Goal: Task Accomplishment & Management: Use online tool/utility

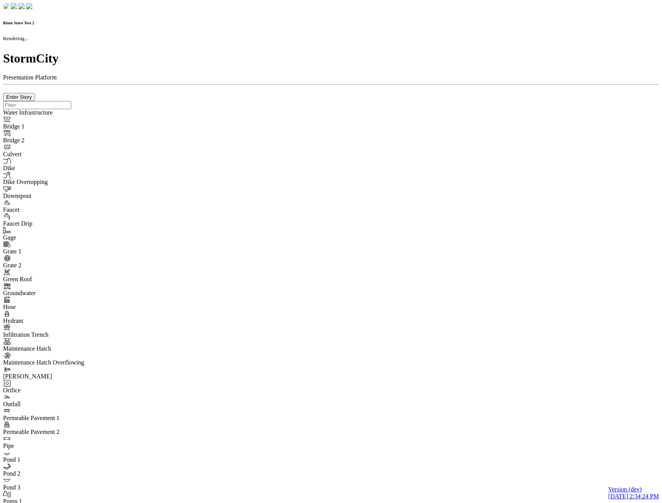
checkbox input "true"
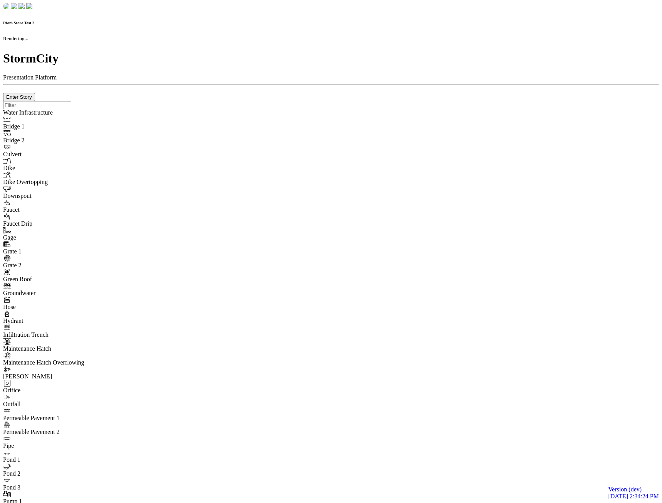
type input "0m"
type textarea "Depth = 0"
checkbox input "true"
select select "CIRCLE"
type input "7"
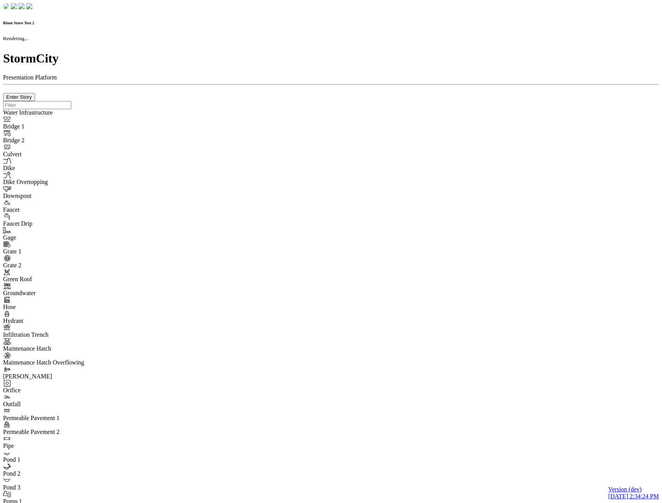
checkbox input "true"
type input "0"
type textarea "<i class="far fa-building"></i>"
type input "7"
select select "None"
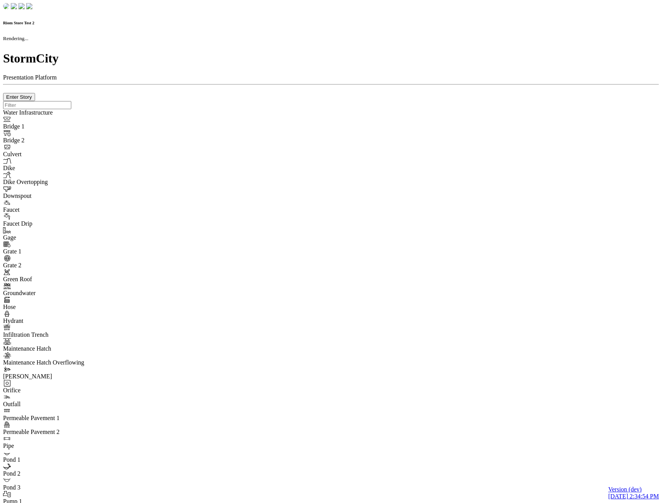
checkbox input "true"
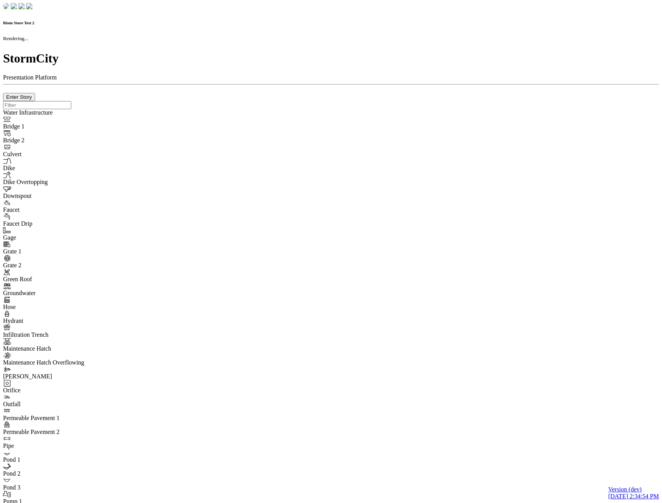
type input "0m"
type textarea "Depth = 0"
checkbox input "true"
select select "CIRCLE"
type input "7"
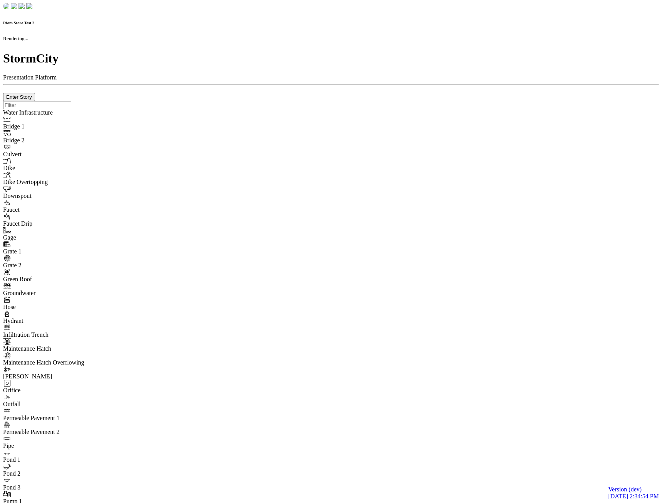
checkbox input "true"
type input "0"
type textarea "<i class="far fa-building"></i>"
type input "7"
select select "None"
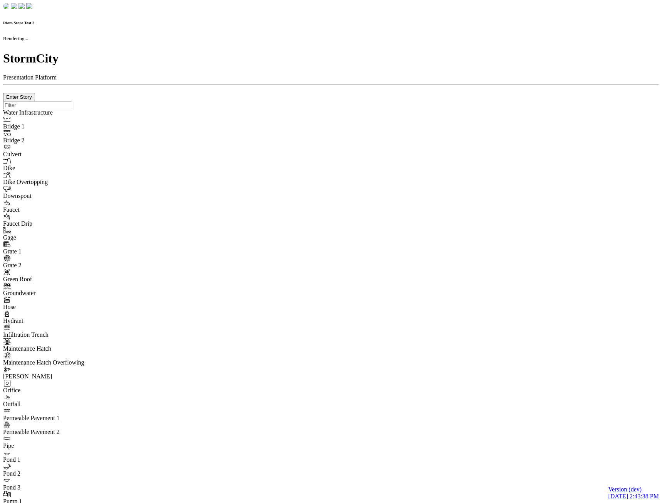
checkbox input "true"
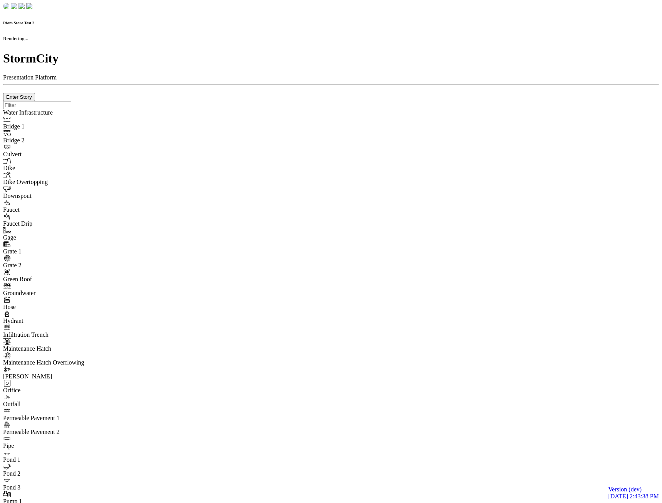
type input "0m"
type textarea "Depth = 0"
checkbox input "true"
select select "CIRCLE"
type input "7"
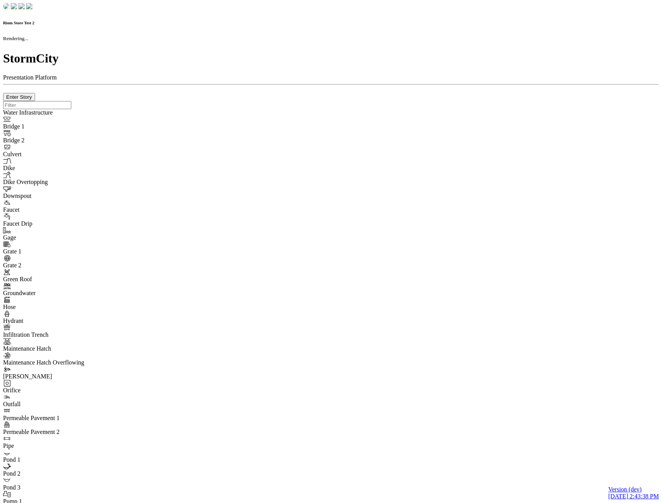
checkbox input "true"
type input "0"
type textarea "<i class="far fa-building"></i>"
checkbox input "true"
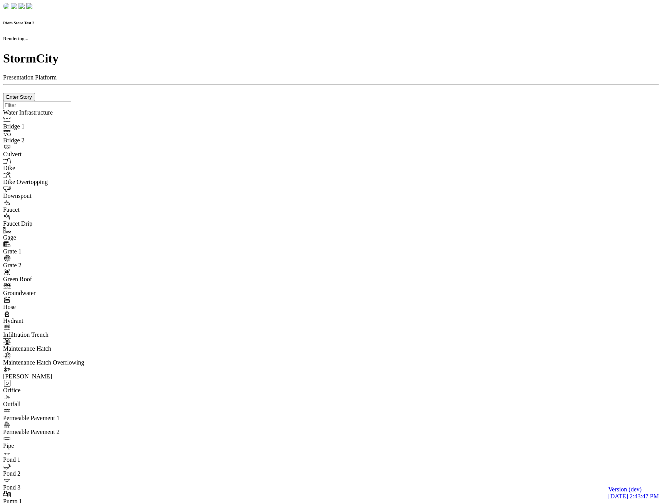
checkbox input "true"
type input "0m"
type textarea "Depth = 0"
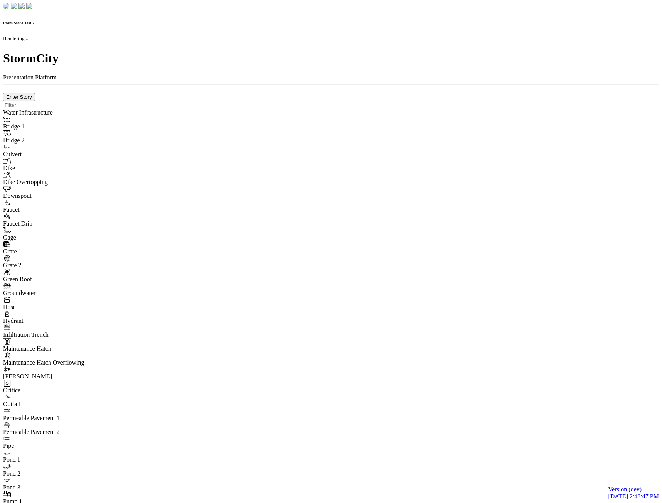
checkbox input "true"
select select "CIRCLE"
type input "7"
checkbox input "true"
type input "0"
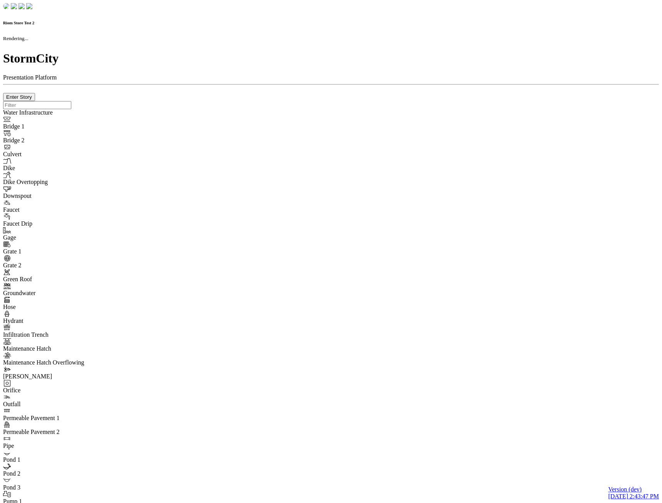
type textarea "<i class="far fa-building"></i>"
type input "7"
select select "None"
checkbox input "true"
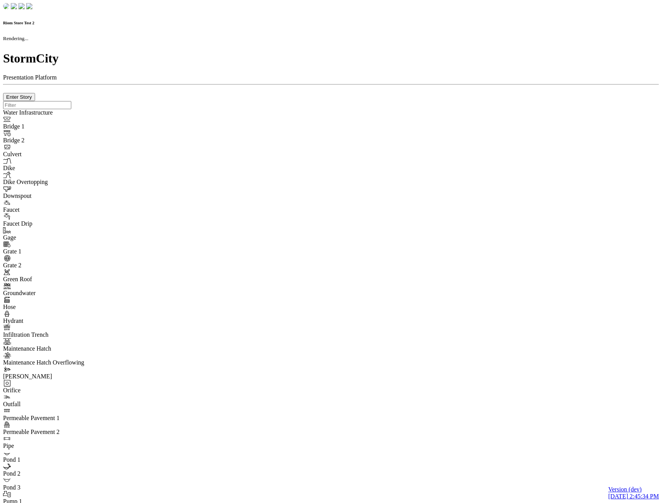
checkbox input "true"
type input "0m"
type textarea "Depth = 0"
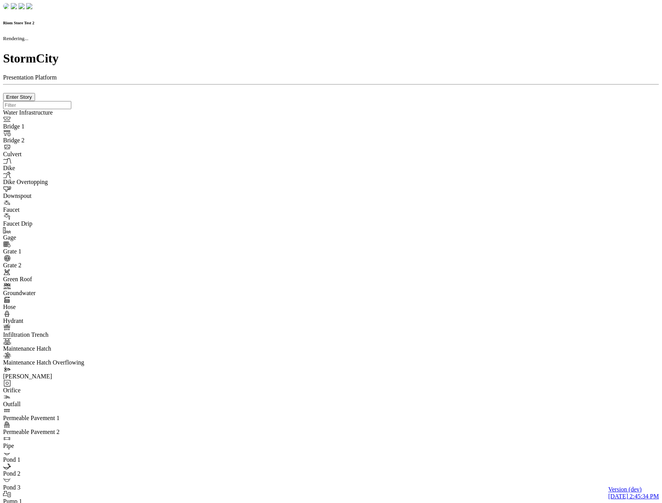
checkbox input "true"
select select "CIRCLE"
type input "7"
checkbox input "true"
type input "0"
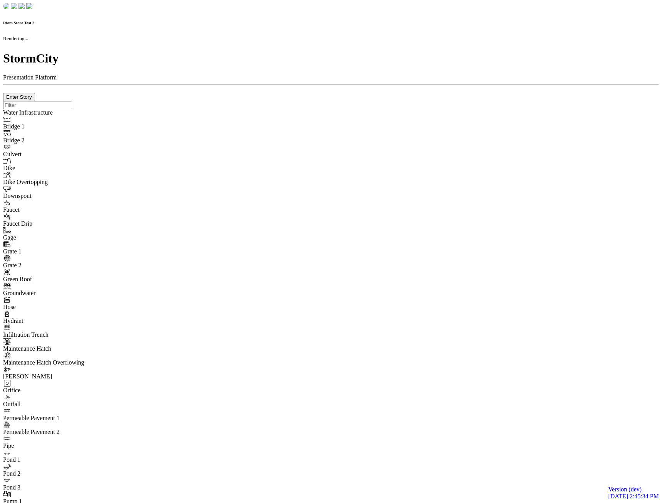
type textarea "<i class="far fa-building"></i>"
select select "None"
type input "7"
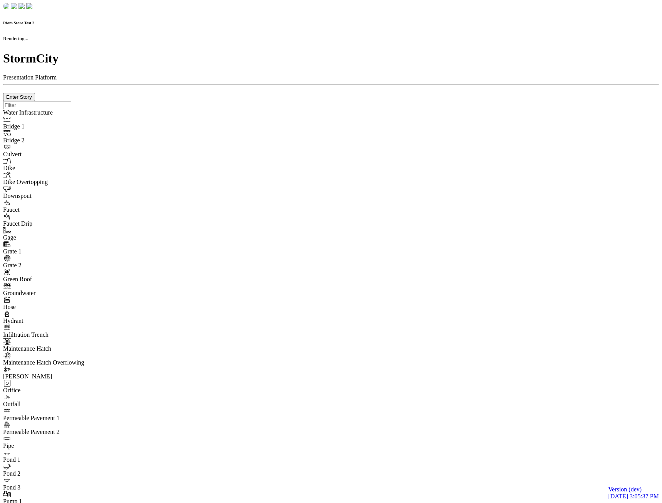
click at [186, 101] on div at bounding box center [331, 101] width 656 height 0
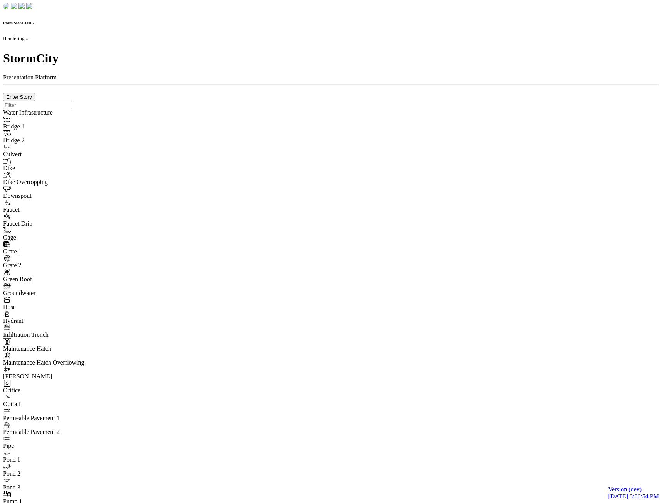
checkbox input "true"
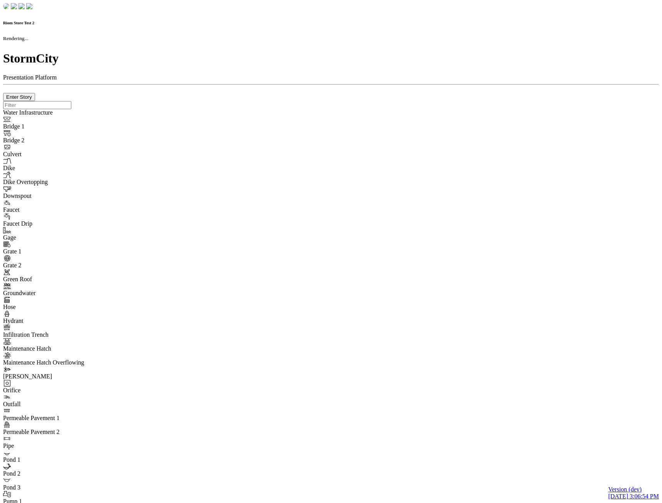
type input "0m"
type textarea "Depth = 0"
checkbox input "true"
select select "CIRCLE"
type input "7"
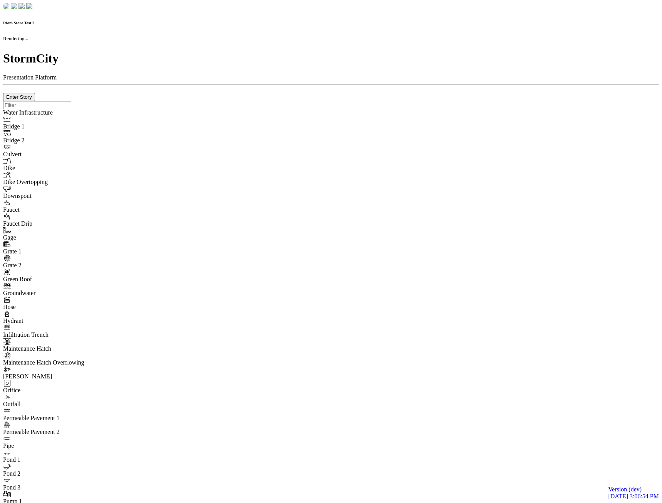
checkbox input "true"
type input "0"
type textarea "<i class="far fa-building"></i>"
type input "7"
select select "None"
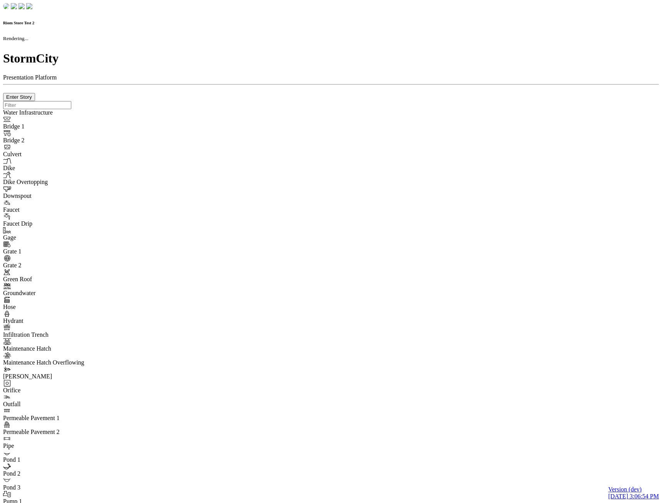
click at [247, 101] on div at bounding box center [331, 101] width 656 height 0
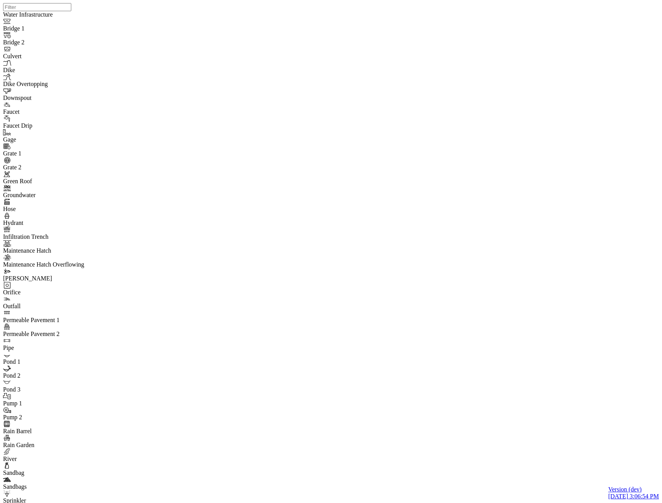
type input "Test Message 2"
drag, startPoint x: 118, startPoint y: 141, endPoint x: 82, endPoint y: 152, distance: 37.1
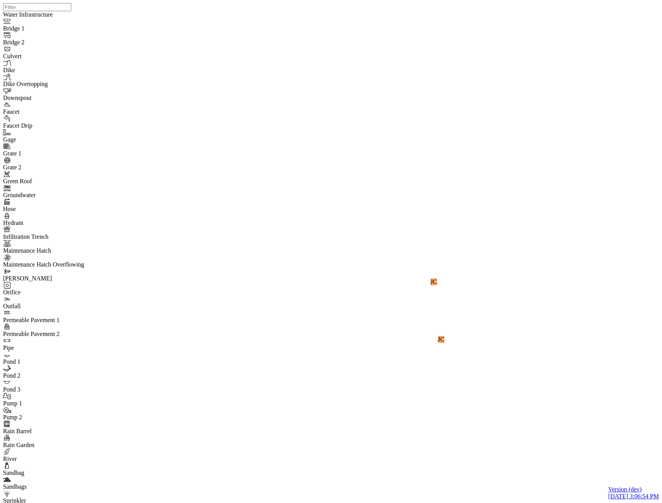
paste input "Test Message 2"
type input "Test Message 3"
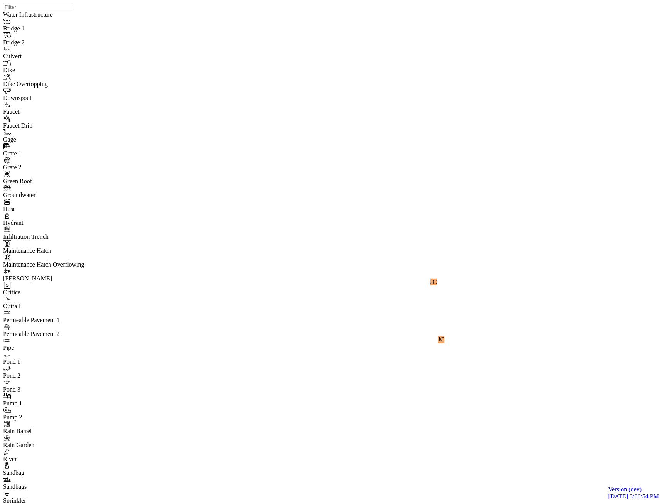
click at [113, 95] on div "Low" at bounding box center [129, 97] width 35 height 7
drag, startPoint x: 117, startPoint y: 141, endPoint x: 118, endPoint y: 151, distance: 10.1
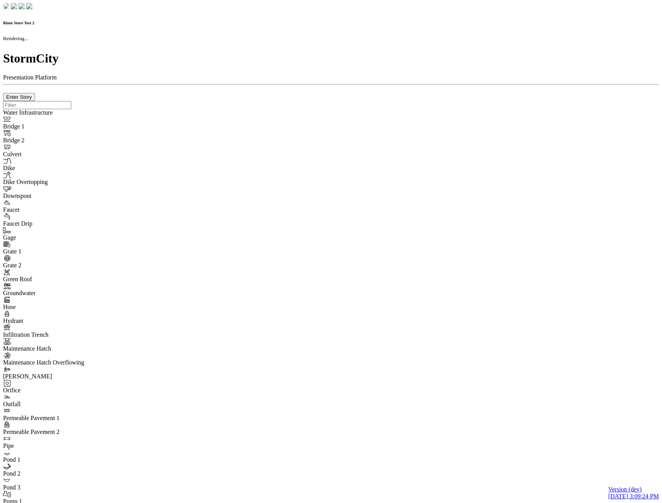
checkbox input "true"
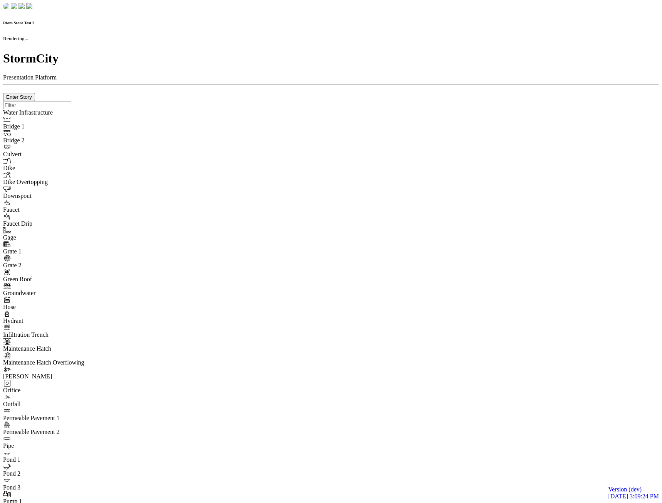
type input "0m"
type textarea "Depth = 0"
checkbox input "true"
select select "CIRCLE"
type input "7"
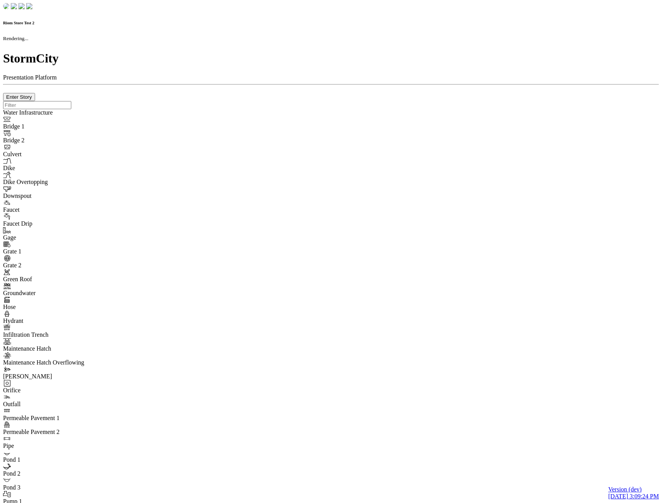
checkbox input "true"
type input "0"
type textarea "<i class="far fa-building"></i>"
select select "None"
type input "7"
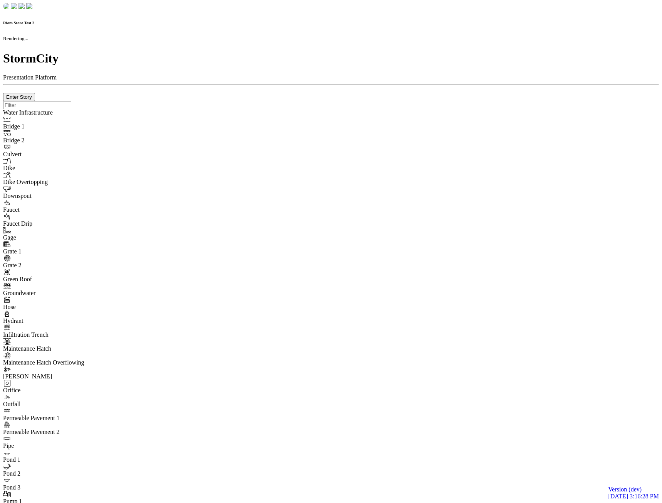
checkbox input "true"
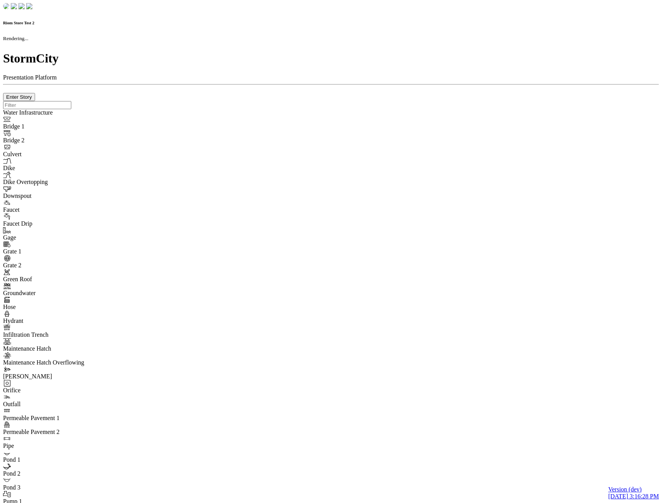
type input "0m"
type textarea "Depth = 0"
checkbox input "true"
select select "CIRCLE"
type input "7"
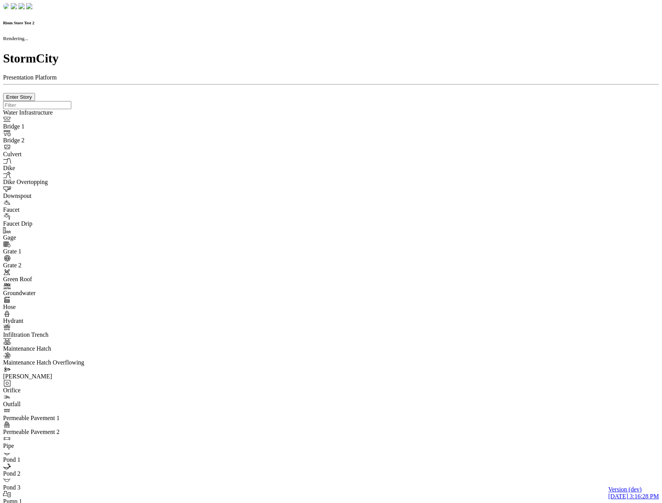
checkbox input "true"
type input "0"
type textarea "<i class="far fa-building"></i>"
type input "7"
select select "None"
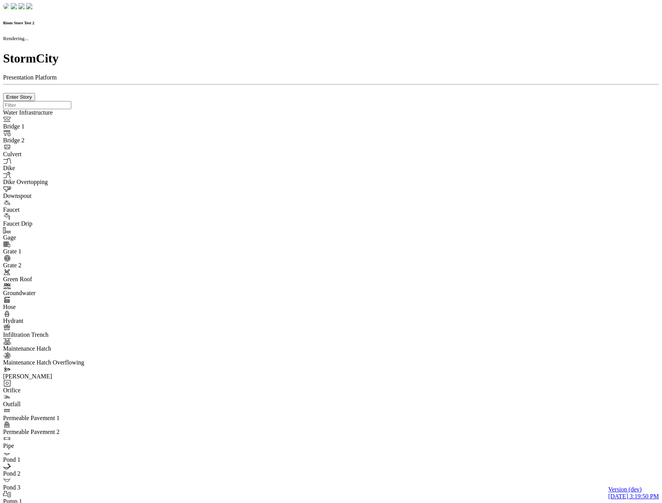
checkbox input "true"
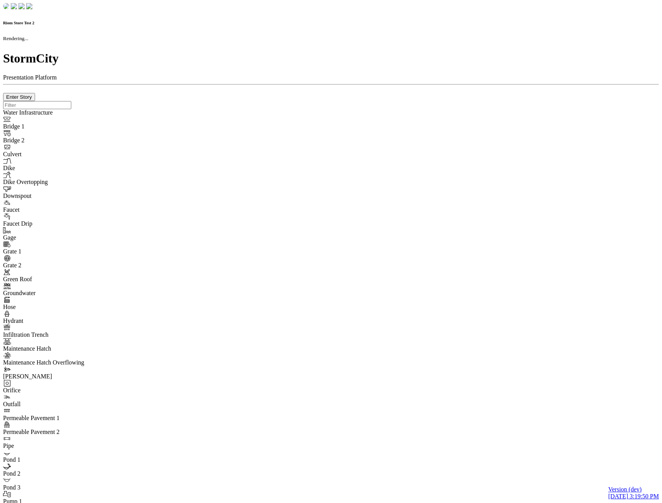
type input "0m"
type textarea "Depth = 0"
checkbox input "true"
select select "CIRCLE"
type input "7"
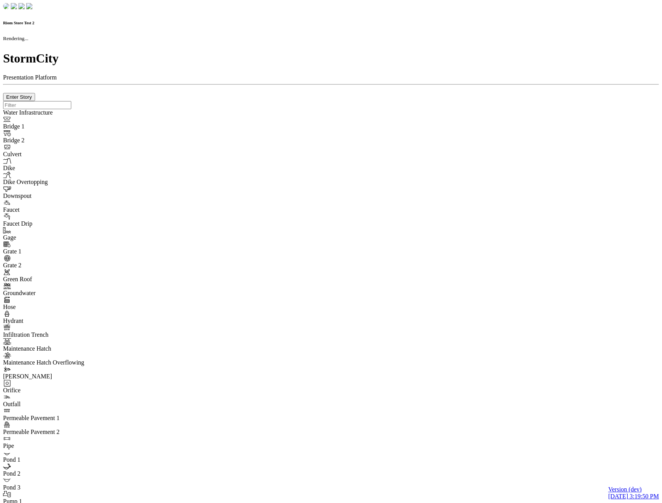
checkbox input "true"
type input "0"
type textarea "<i class="far fa-building"></i>"
type input "7"
select select "None"
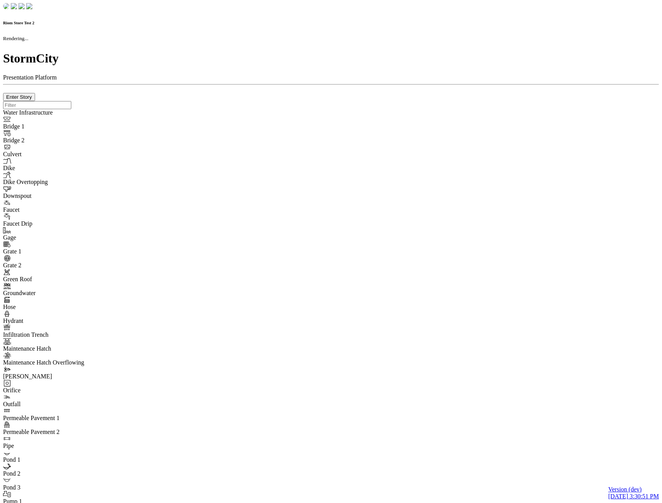
checkbox input "true"
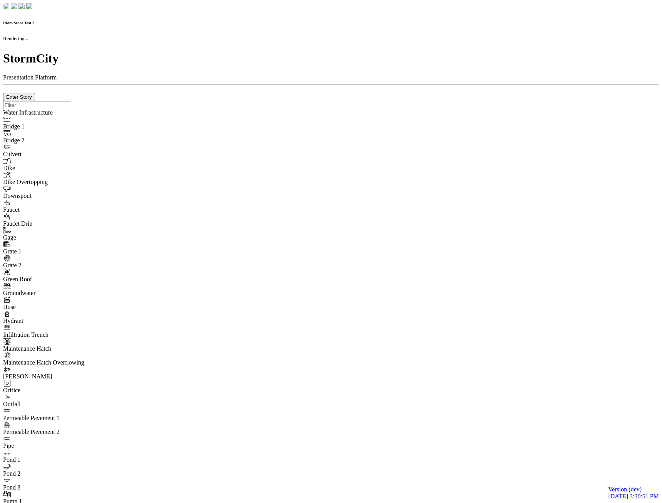
type input "0m"
type textarea "Depth = 0"
checkbox input "true"
select select "CIRCLE"
type input "7"
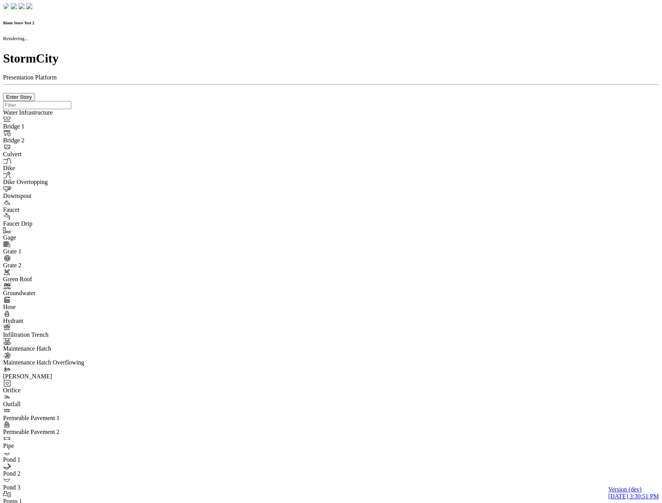
checkbox input "true"
type input "0"
select select "None"
type textarea "<i class="far fa-building"></i>"
type input "7"
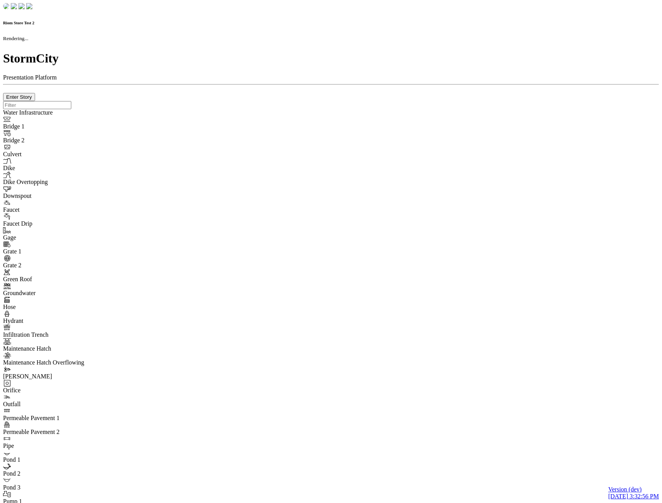
checkbox input "true"
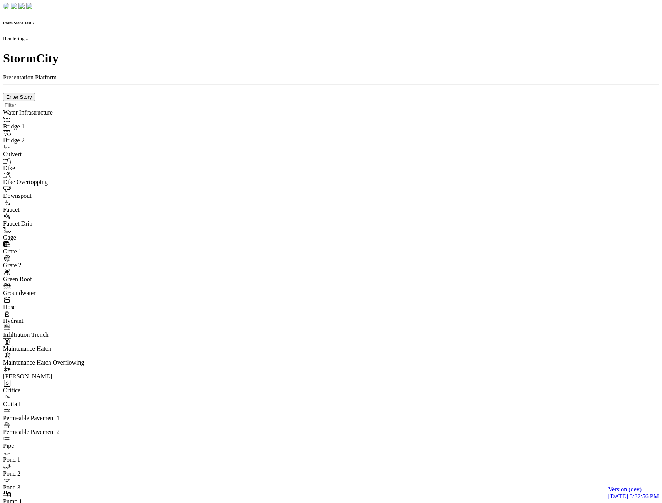
type input "0m"
type textarea "Depth = 0"
checkbox input "true"
select select "CIRCLE"
type input "7"
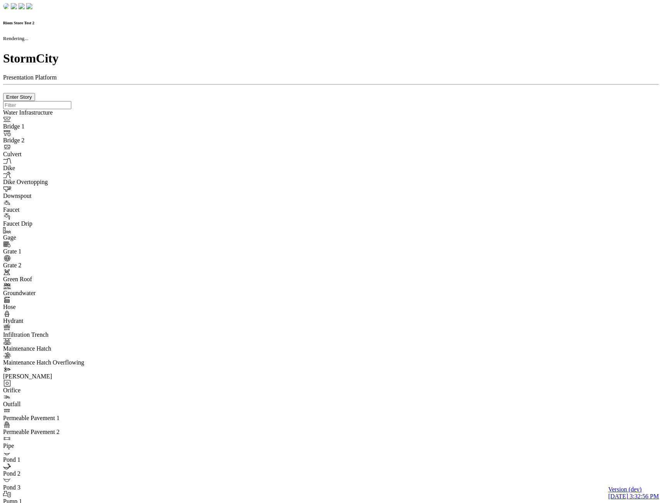
checkbox input "true"
type input "0"
type textarea "<i class="far fa-building"></i>"
select select "None"
type input "7"
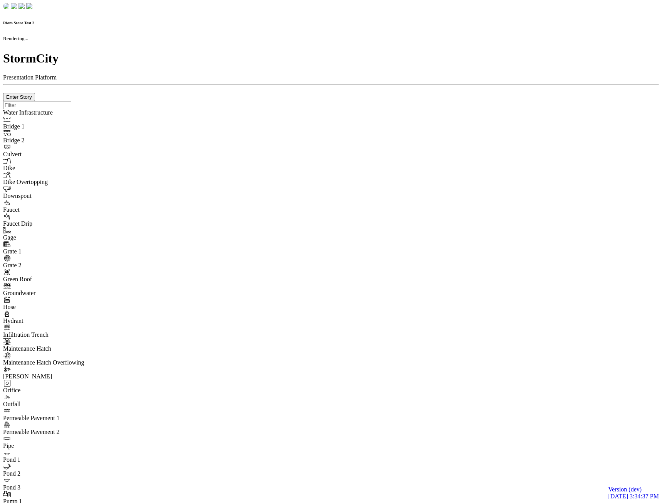
click at [377, 101] on div at bounding box center [331, 101] width 656 height 0
checkbox input "true"
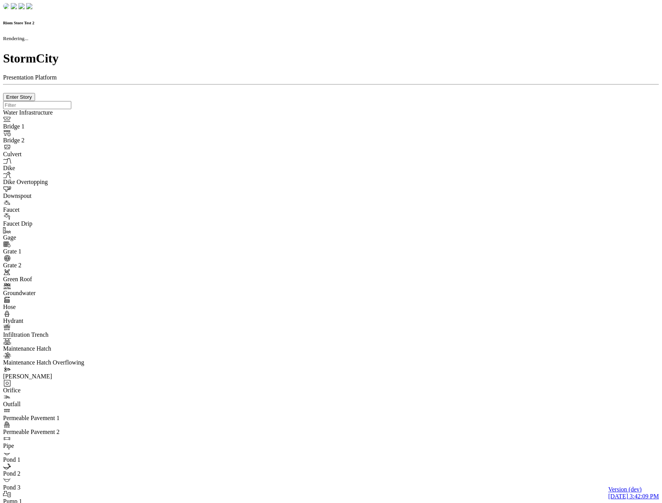
checkbox input "true"
type input "0m"
type textarea "Depth = 0"
checkbox input "true"
select select "CIRCLE"
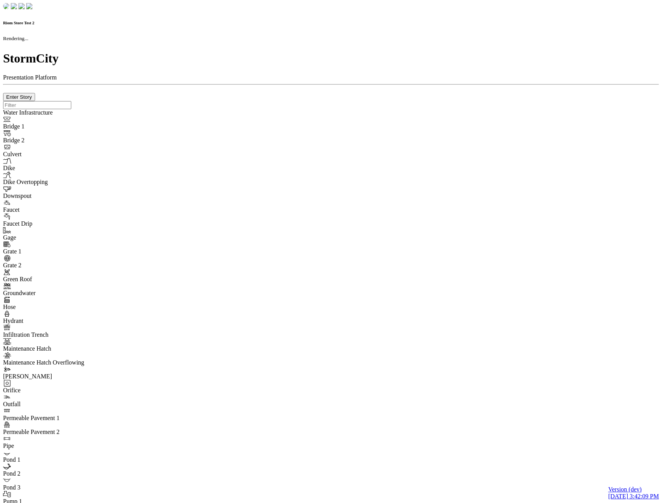
type input "7"
checkbox input "true"
type input "0"
type textarea "<i class="far fa-building"></i>"
type input "7"
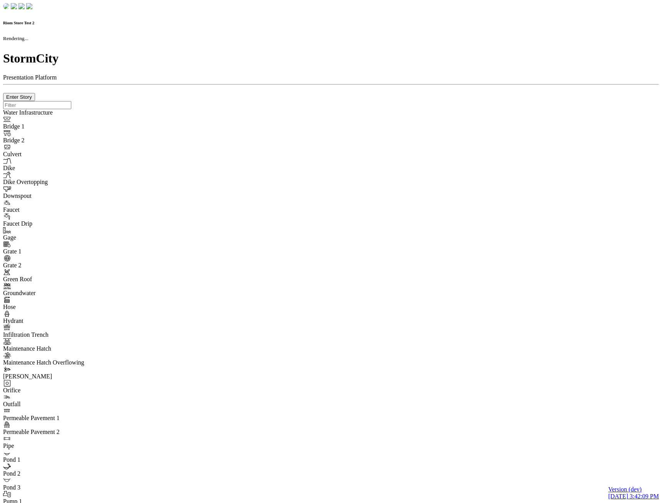
select select "None"
click at [224, 101] on div at bounding box center [331, 101] width 656 height 0
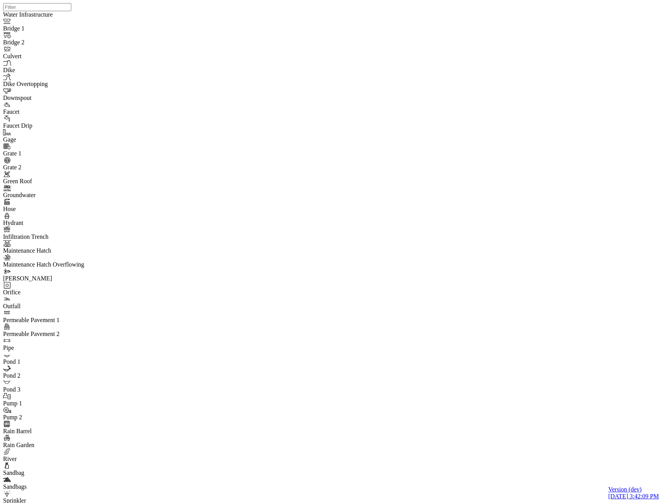
click at [30, 98] on div "Normal" at bounding box center [41, 94] width 41 height 7
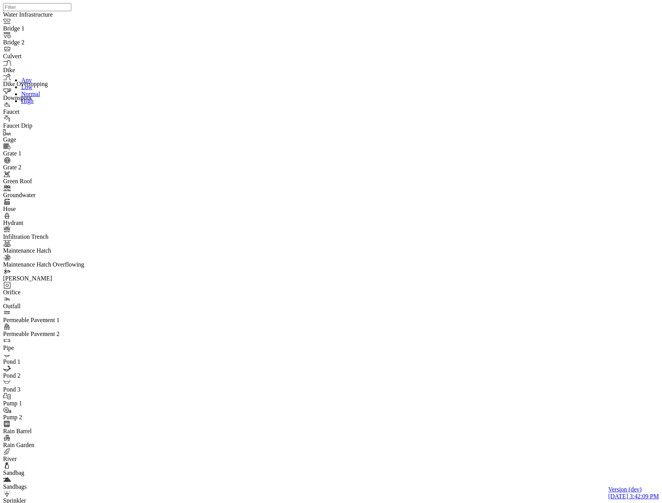
click at [37, 79] on div "Any" at bounding box center [41, 80] width 41 height 7
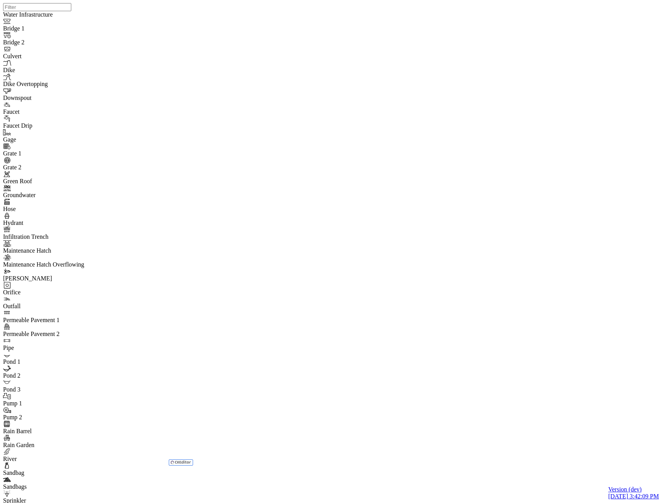
click at [175, 124] on div "Deferred" at bounding box center [175, 121] width 39 height 7
